Goal: Find specific page/section: Find specific page/section

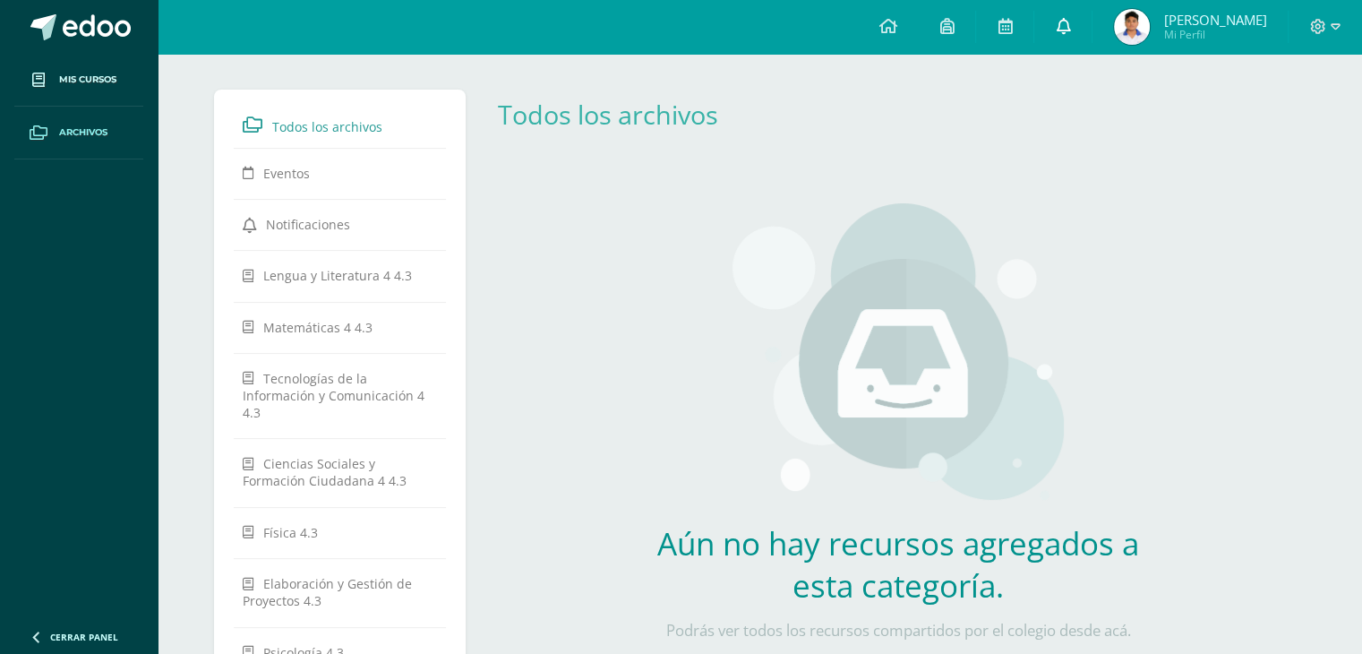
click at [1070, 23] on icon at bounding box center [1063, 26] width 14 height 16
drag, startPoint x: 725, startPoint y: 198, endPoint x: 905, endPoint y: 94, distance: 207.9
click at [729, 196] on div "Aún no hay recursos agregados a esta categoría. Podrás ver todos los recursos c…" at bounding box center [898, 433] width 528 height 530
click at [1027, 33] on link at bounding box center [1004, 27] width 57 height 54
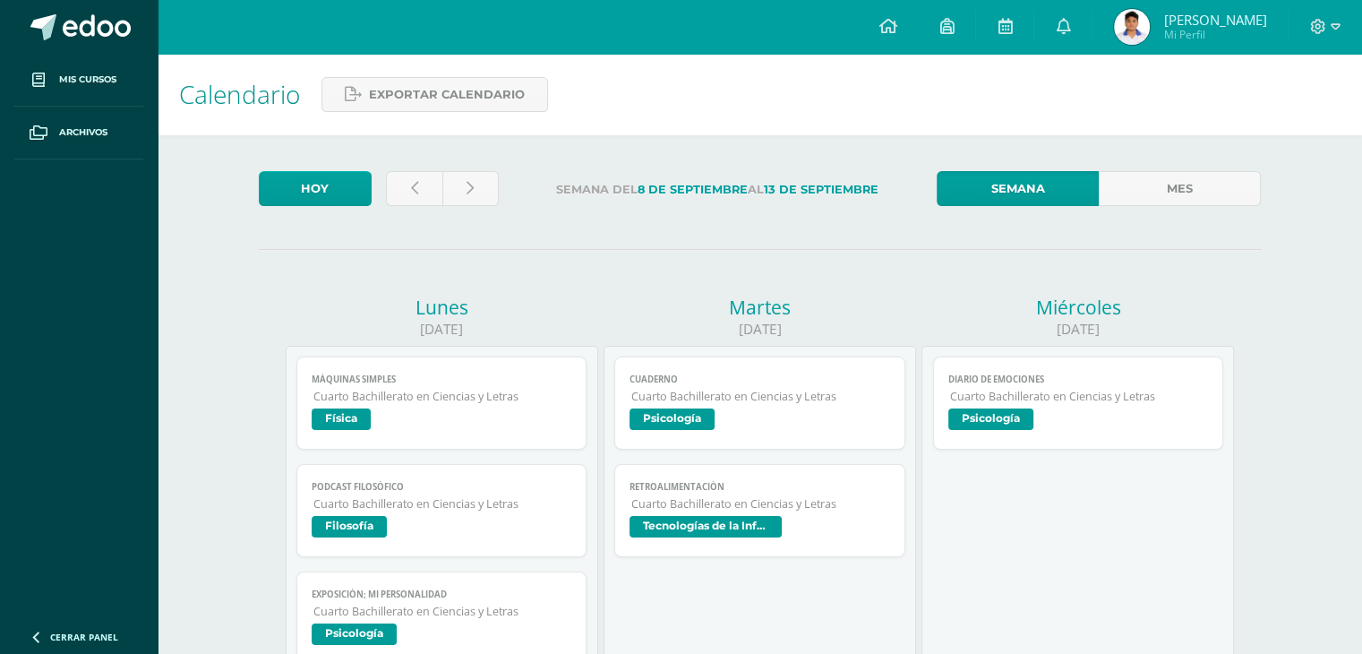
click at [436, 458] on div "Máquinas Simples Física Cargando contenido Máquinas Simples Cuarto Bachillerato…" at bounding box center [441, 510] width 291 height 308
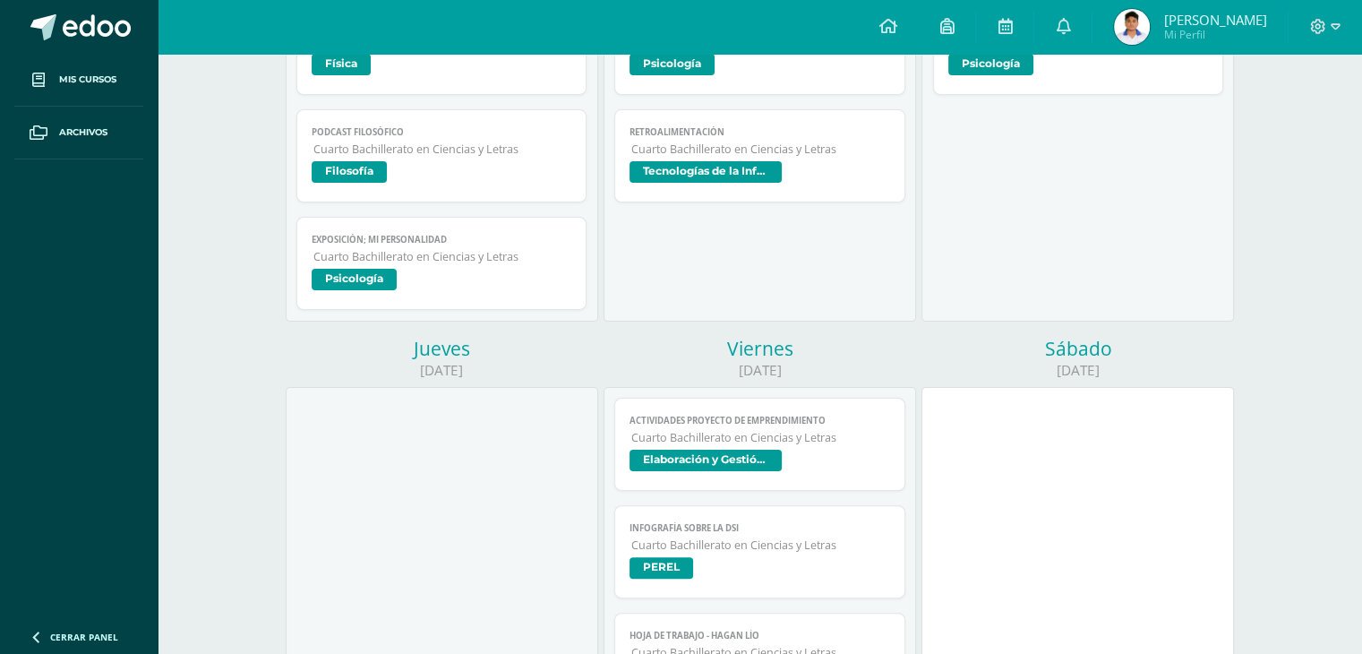
scroll to position [358, 0]
